Goal: Use online tool/utility: Utilize a website feature to perform a specific function

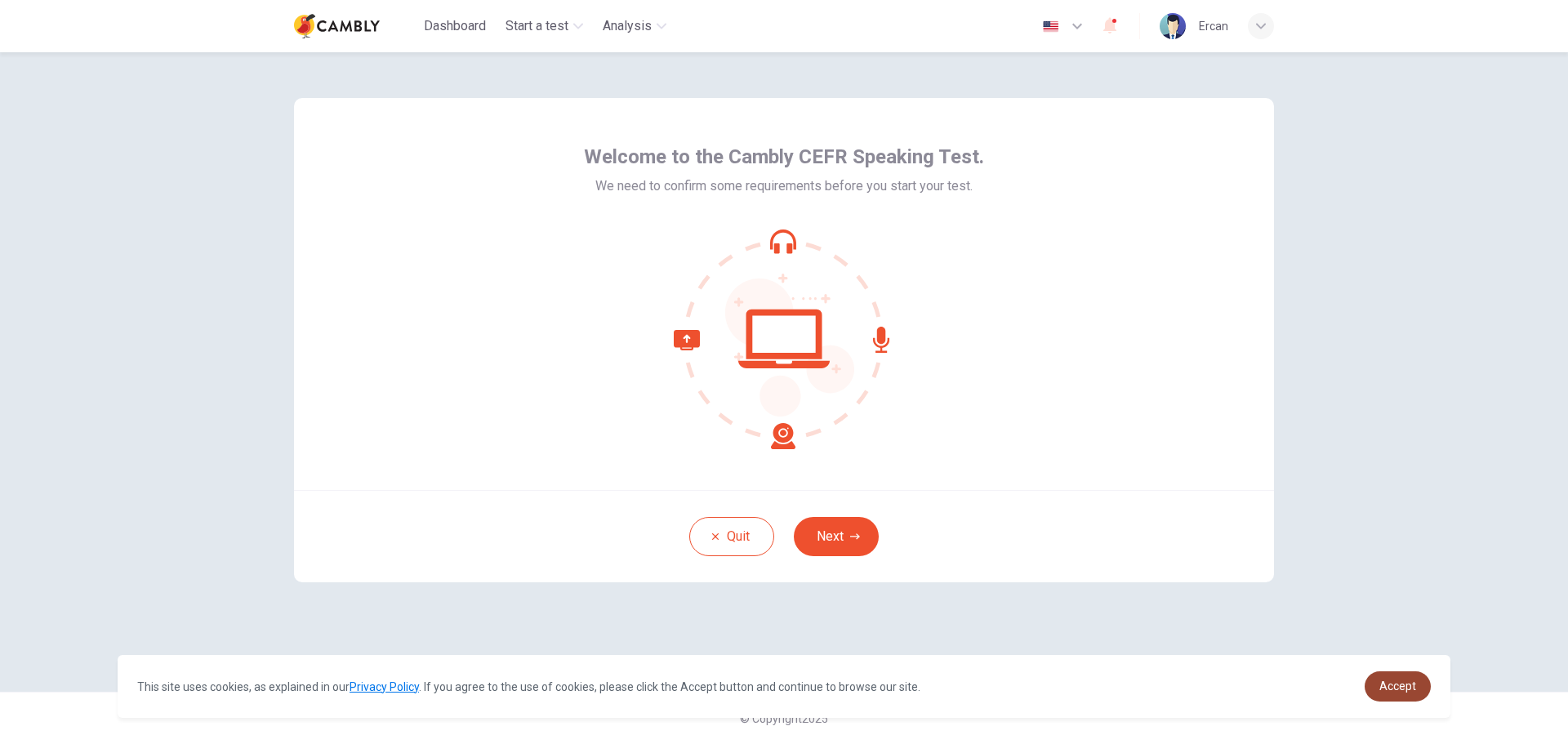
click at [1390, 688] on span "Accept" at bounding box center [1397, 686] width 37 height 13
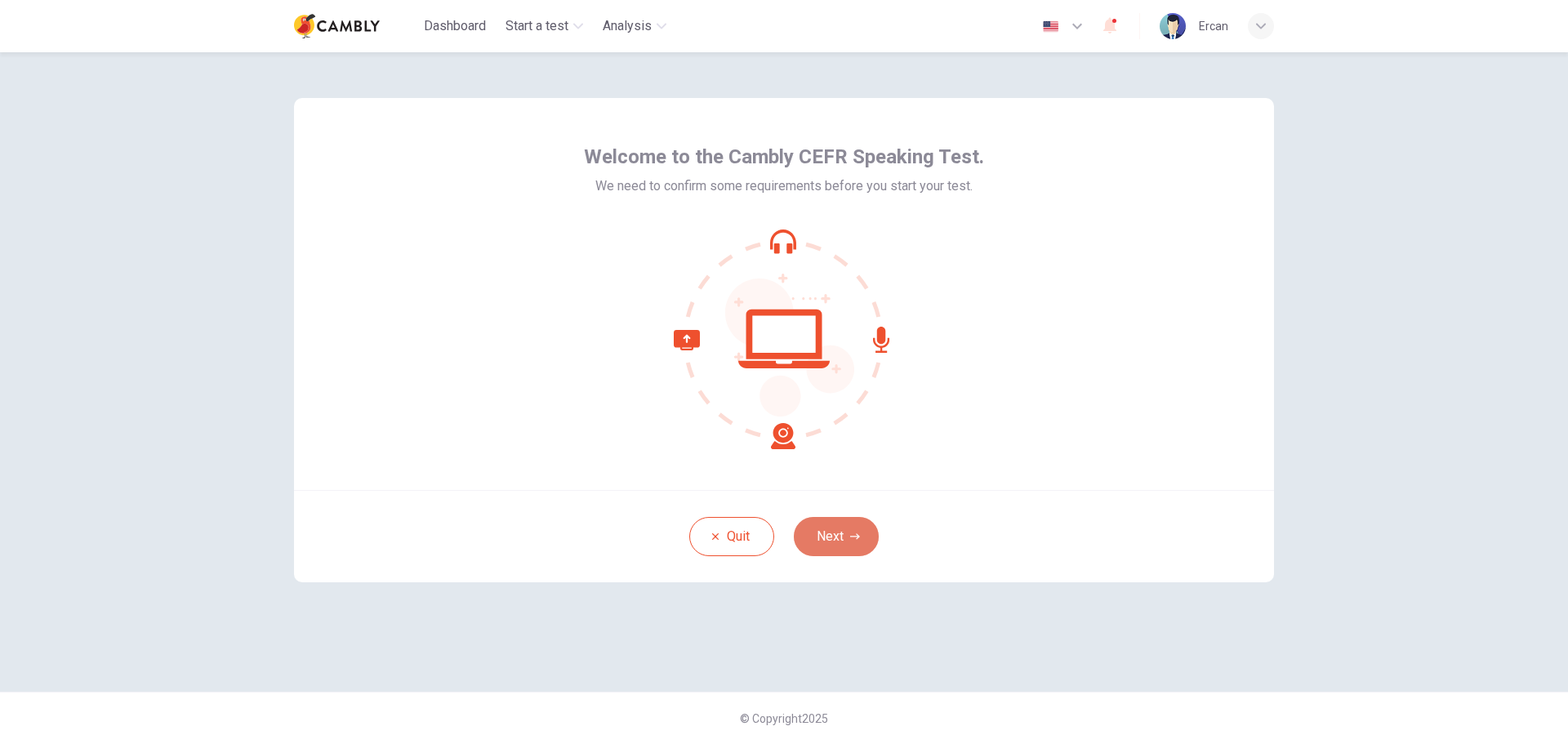
click at [831, 539] on button "Next" at bounding box center [836, 536] width 85 height 39
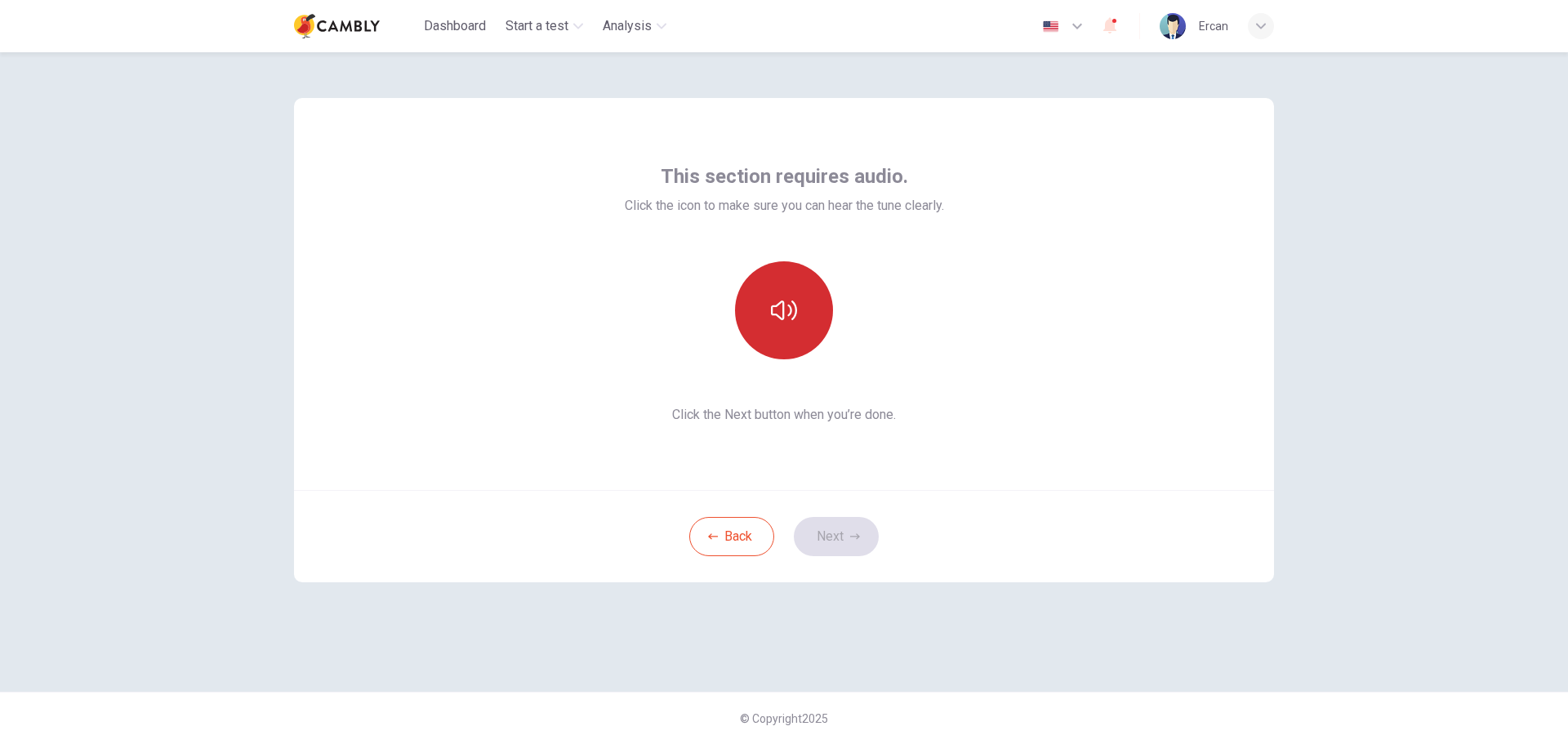
click at [784, 296] on button "button" at bounding box center [784, 310] width 98 height 98
click at [853, 535] on icon "button" at bounding box center [854, 536] width 10 height 10
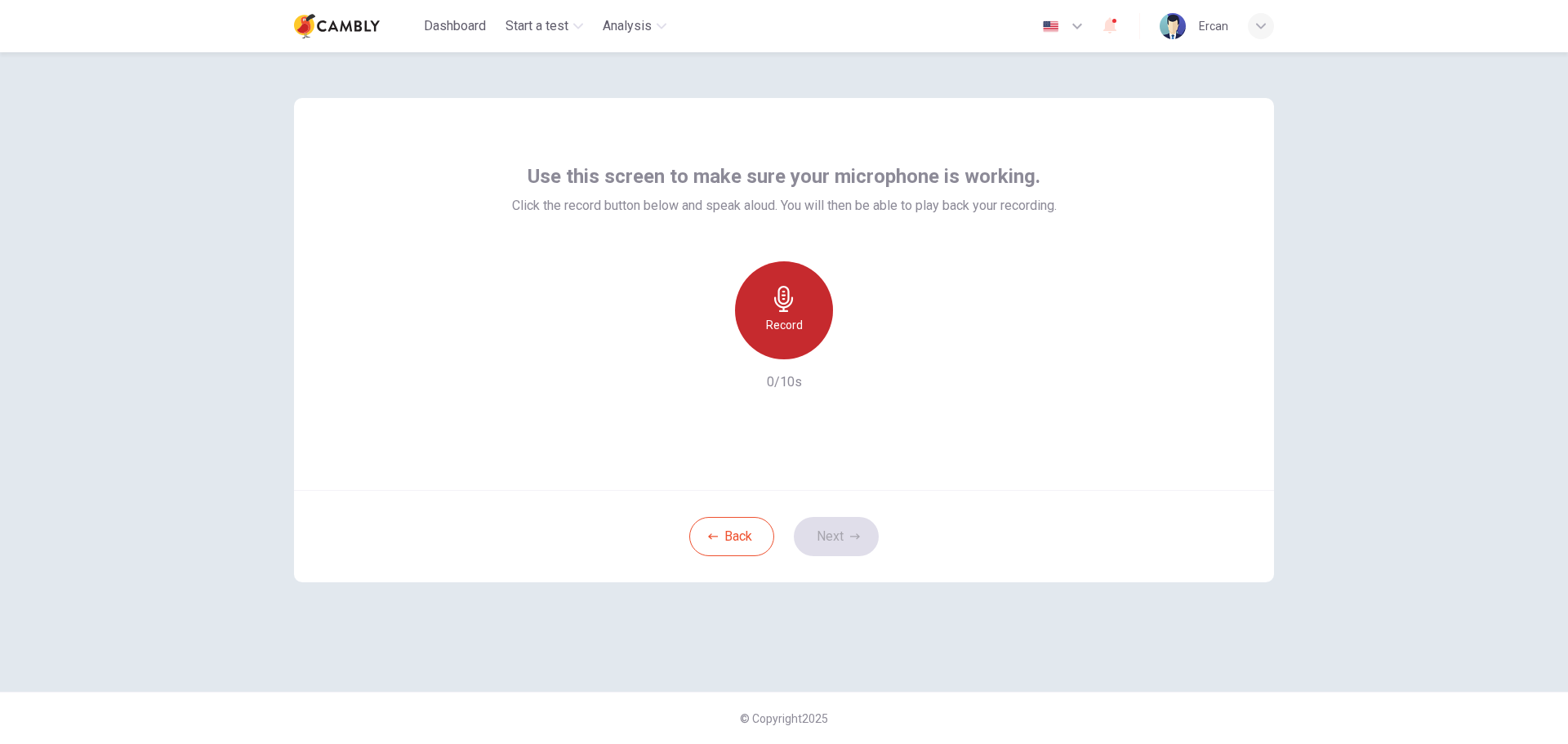
click at [790, 313] on div "Record" at bounding box center [784, 310] width 98 height 98
click at [790, 326] on h6 "Stop" at bounding box center [784, 324] width 25 height 19
click at [855, 531] on button "Next" at bounding box center [836, 536] width 85 height 39
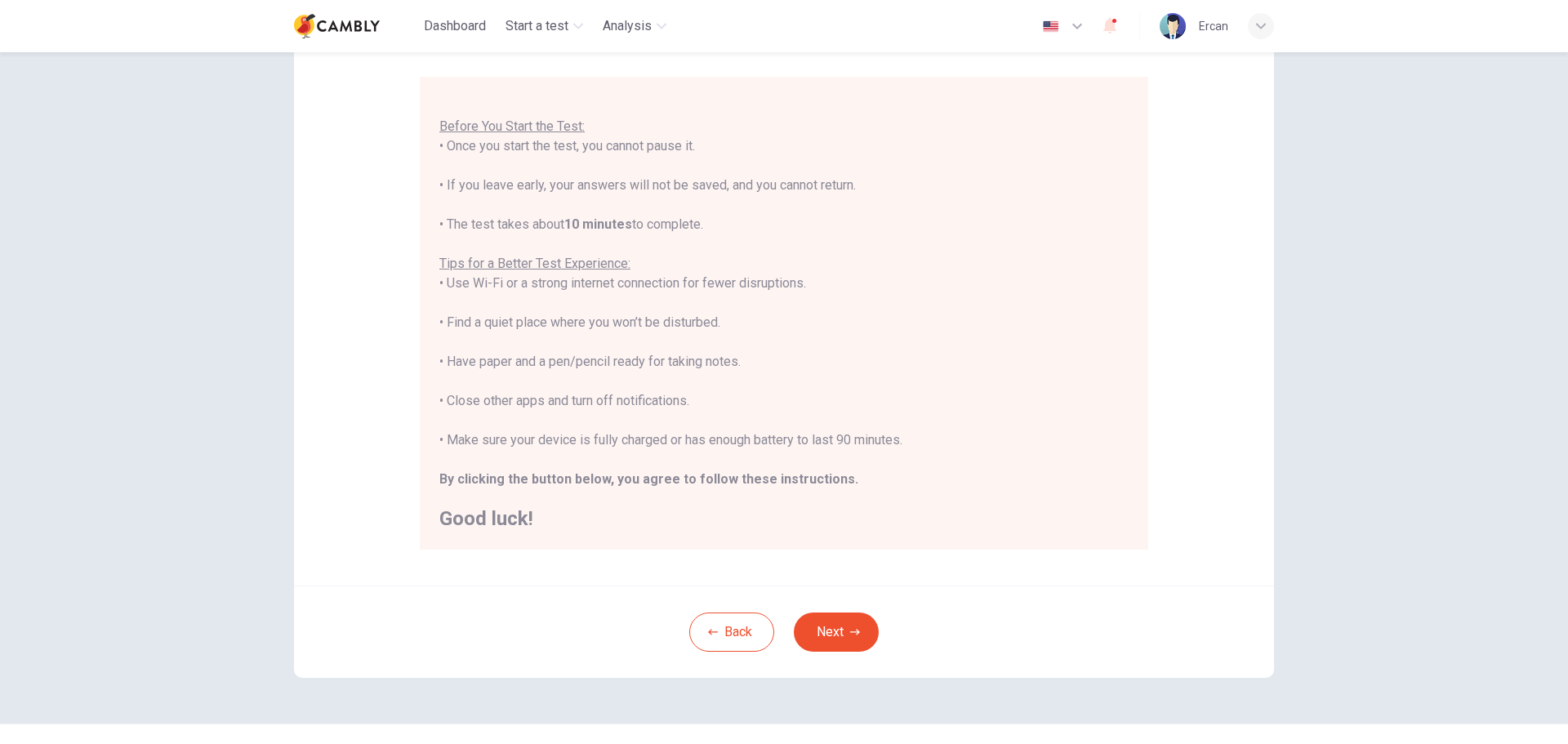
scroll to position [164, 0]
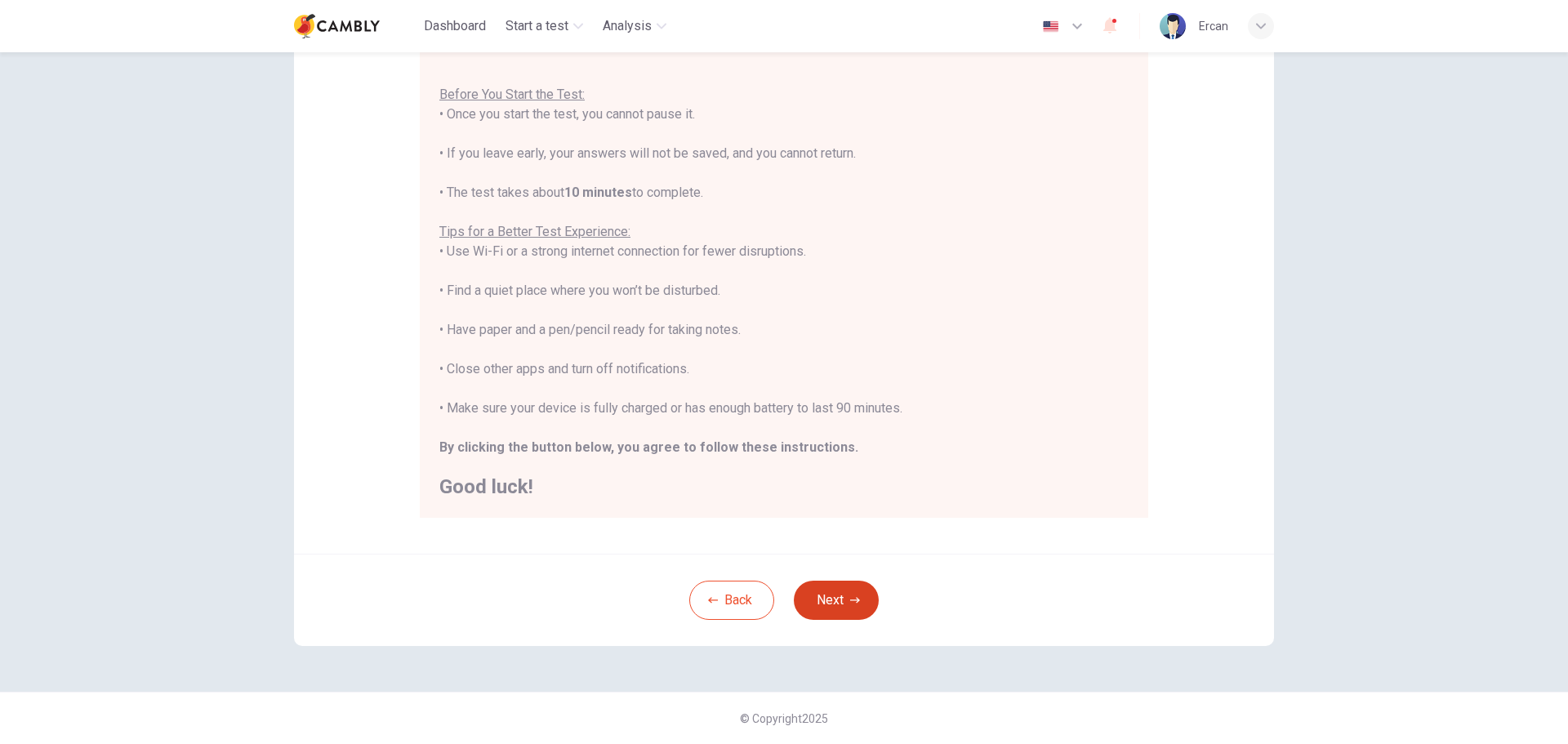
click at [850, 597] on icon "button" at bounding box center [854, 600] width 10 height 10
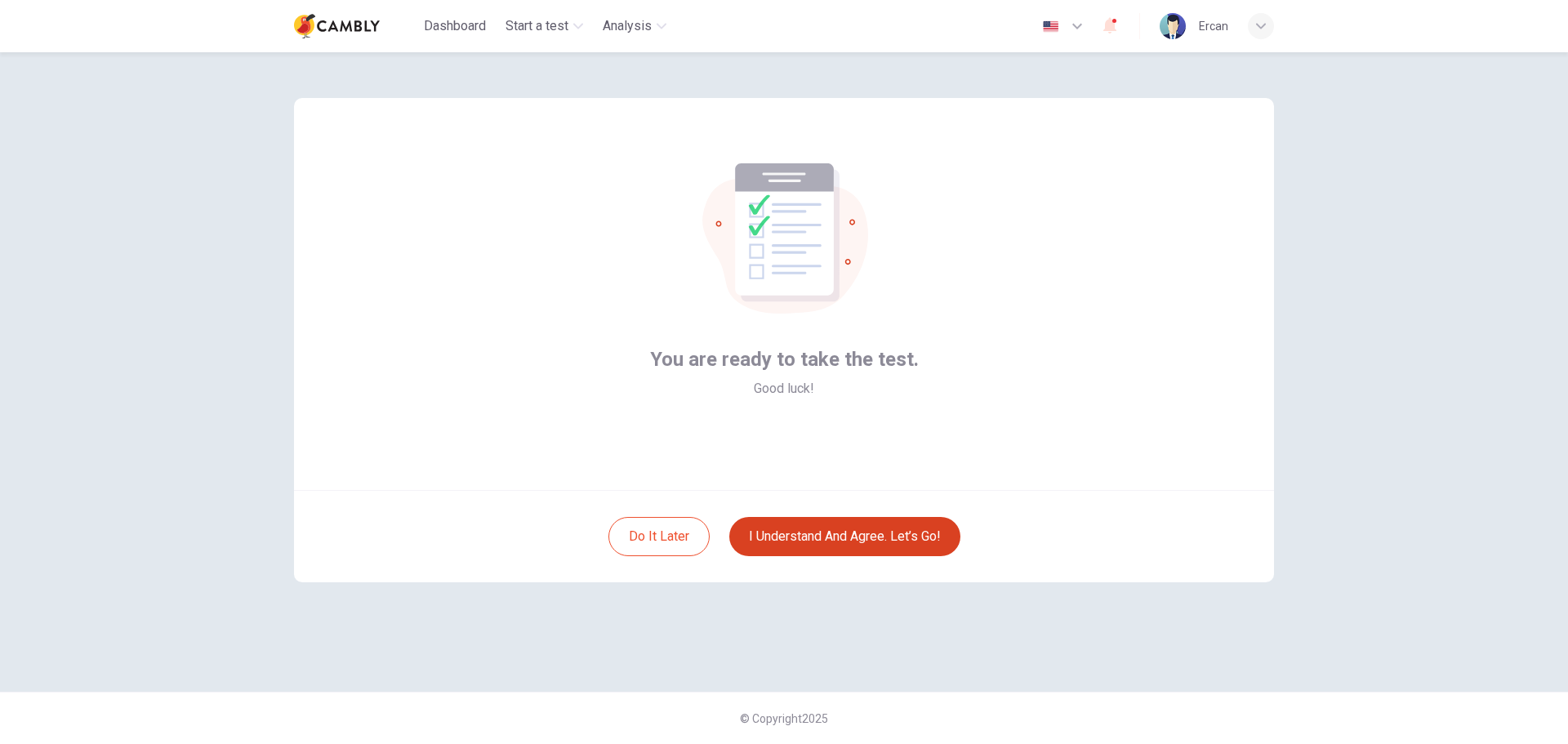
click at [819, 521] on button "I understand and agree. Let’s go!" at bounding box center [845, 536] width 231 height 39
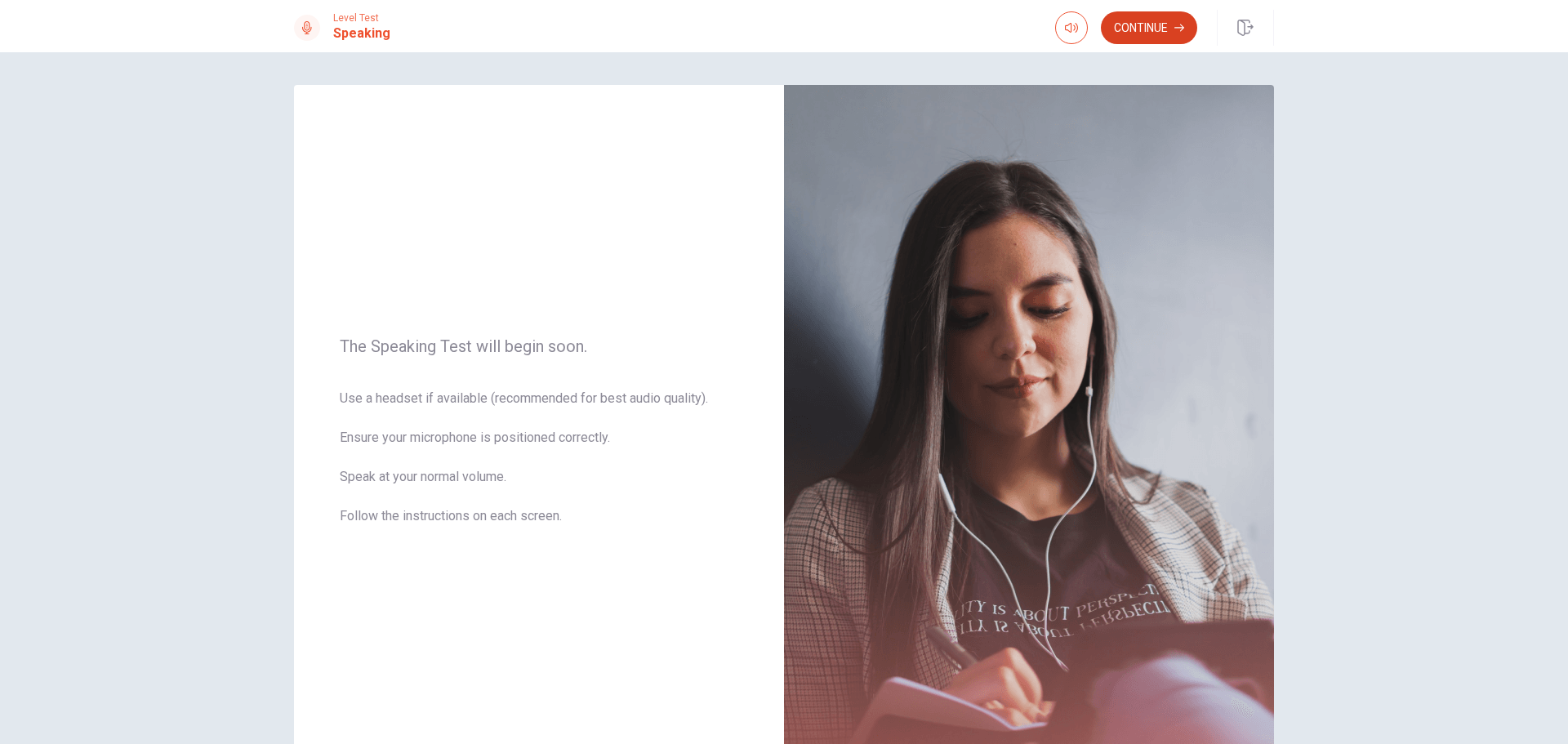
click at [1163, 21] on button "Continue" at bounding box center [1148, 28] width 96 height 33
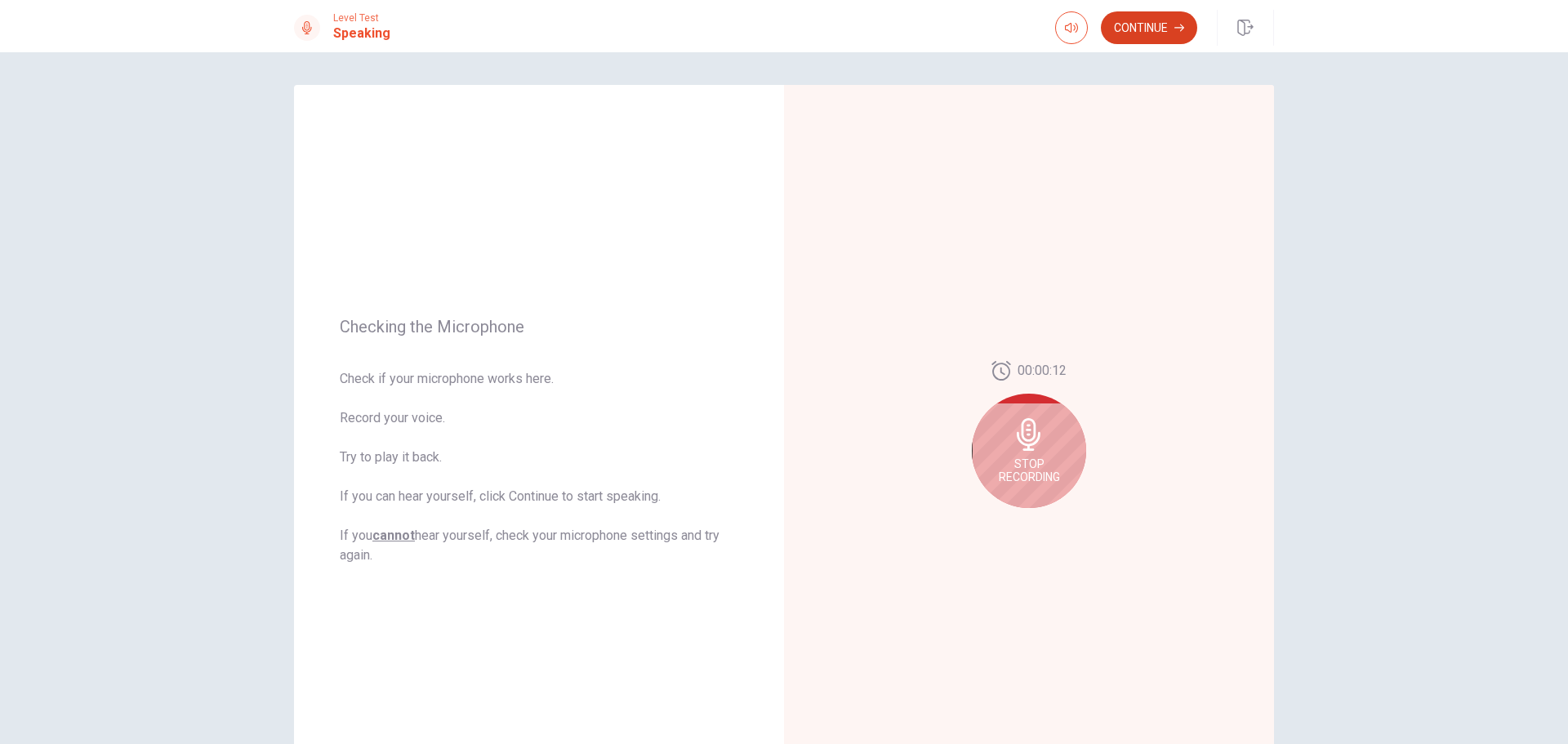
click at [1141, 32] on button "Continue" at bounding box center [1148, 28] width 96 height 33
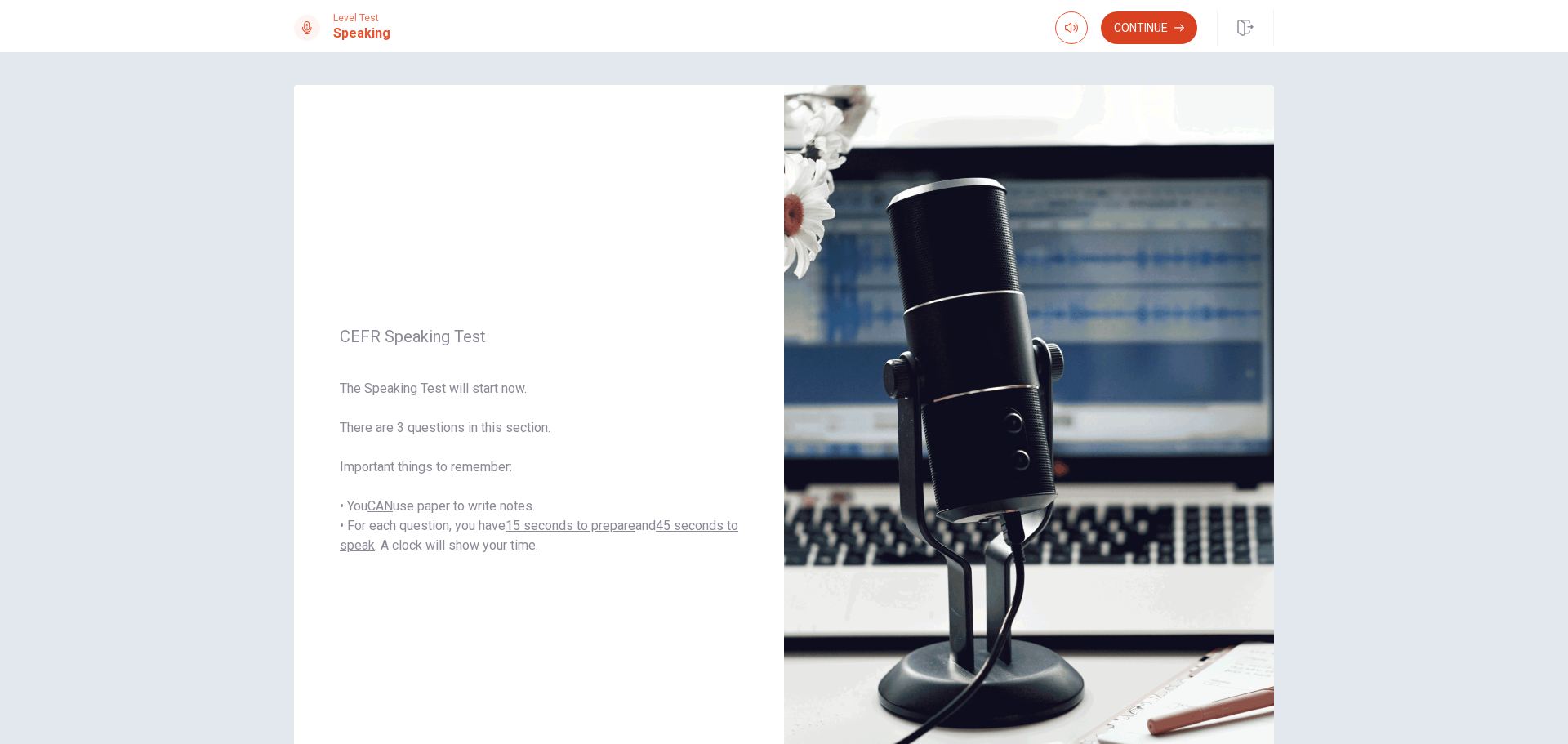
click at [1144, 28] on button "Continue" at bounding box center [1148, 28] width 96 height 33
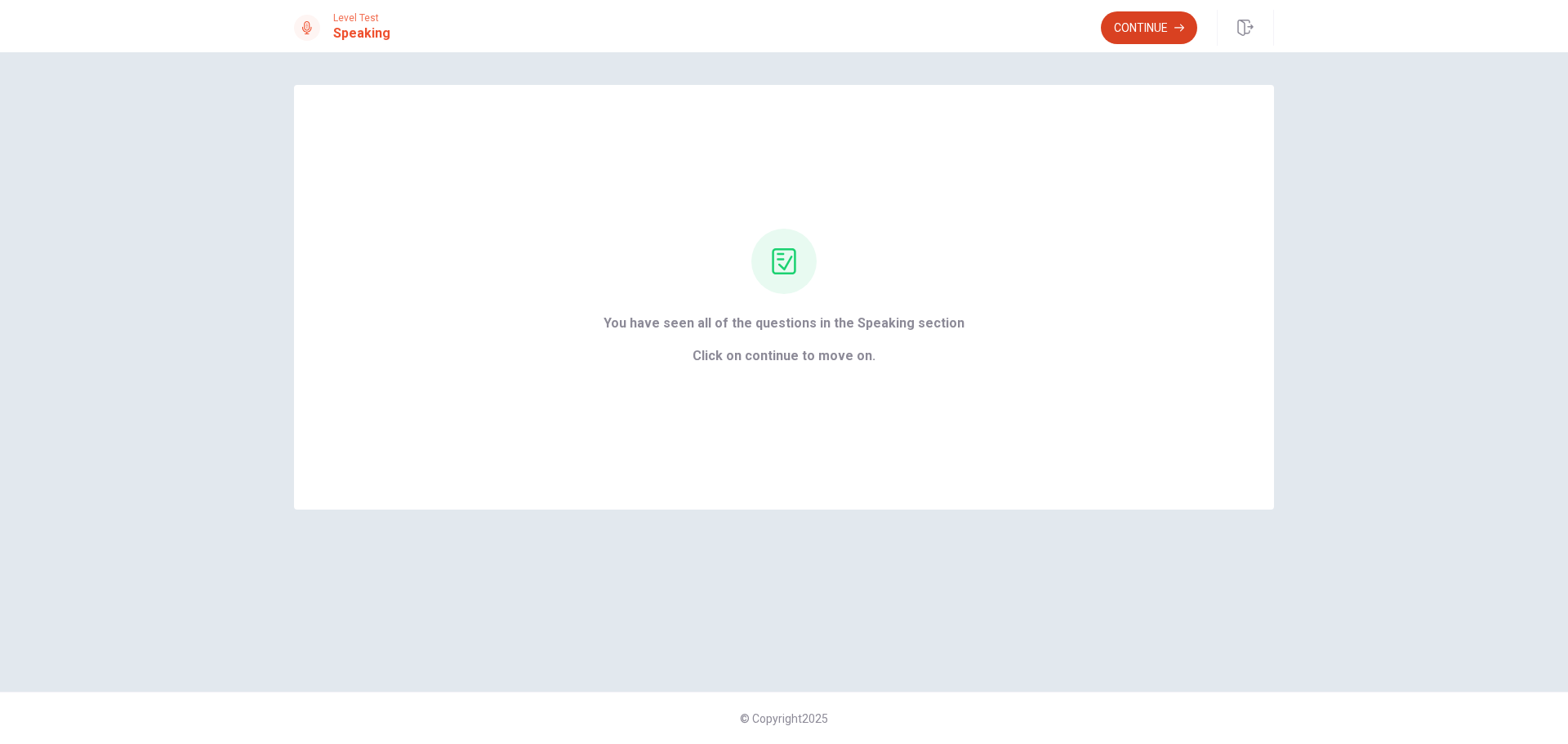
click at [1133, 35] on button "Continue" at bounding box center [1148, 28] width 96 height 33
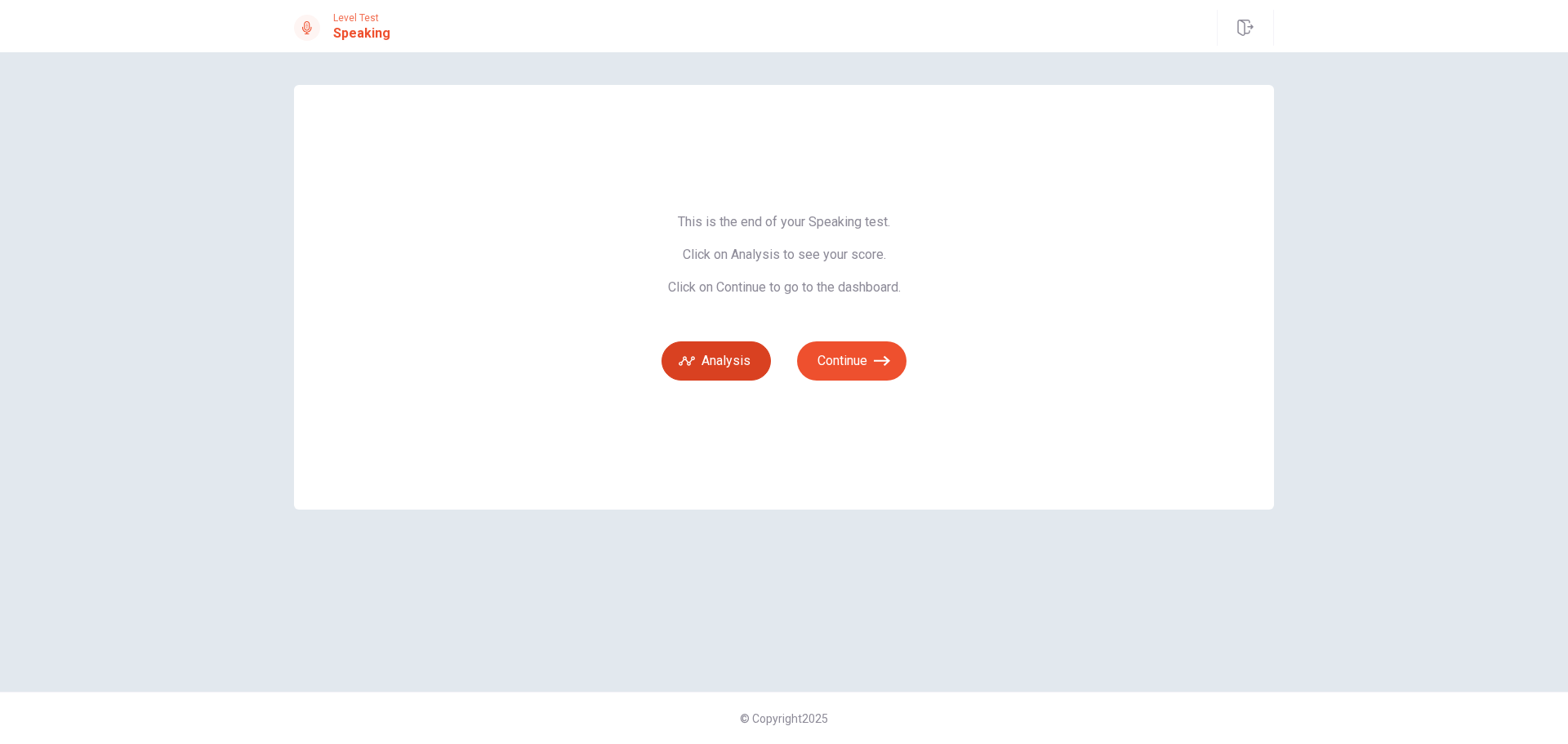
click at [716, 356] on button "Analysis" at bounding box center [716, 361] width 109 height 39
